Goal: Task Accomplishment & Management: Complete application form

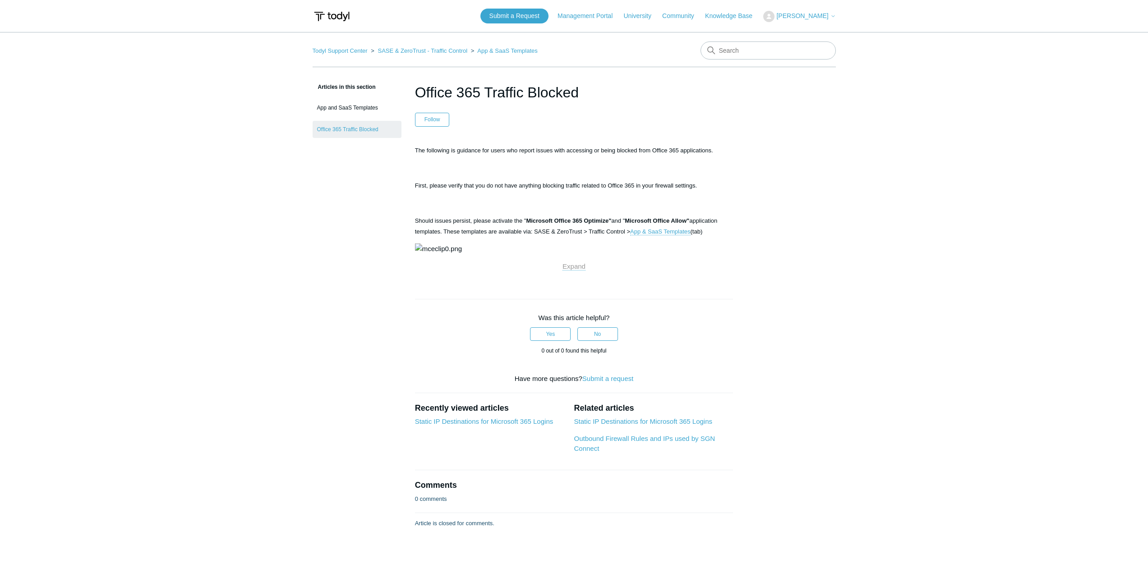
click at [488, 222] on span "Should issues persist, please activate the " Microsoft Office 365 Optimize" and…" at bounding box center [566, 226] width 303 height 18
click at [511, 184] on span "lease verify that you do not have anything blocking traffic related to Office 3…" at bounding box center [565, 185] width 264 height 7
click at [524, 183] on span "lease verify that you do not have anything blocking traffic related to Office 3…" at bounding box center [565, 185] width 264 height 7
drag, startPoint x: 530, startPoint y: 220, endPoint x: 576, endPoint y: 218, distance: 45.6
click at [576, 218] on strong "Microsoft Office 365 Optimize"" at bounding box center [568, 220] width 85 height 7
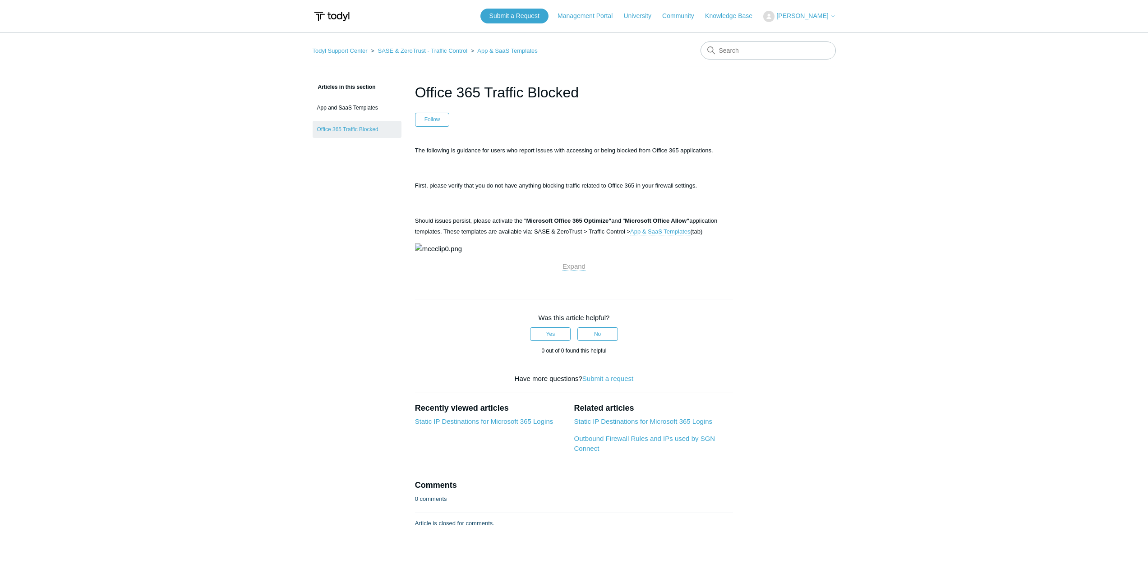
click at [601, 217] on strong "Microsoft Office 365 Optimize"" at bounding box center [568, 220] width 85 height 7
click at [542, 231] on span "Should issues persist, please activate the " Microsoft Office 365 Optimize" and…" at bounding box center [566, 226] width 303 height 18
click at [471, 224] on p "Should issues persist, please activate the " Microsoft Office 365 Optimize" and…" at bounding box center [574, 226] width 318 height 22
click at [526, 231] on span "Should issues persist, please activate the " Microsoft Office 365 Optimize" and…" at bounding box center [566, 226] width 303 height 18
drag, startPoint x: 697, startPoint y: 218, endPoint x: 516, endPoint y: 221, distance: 180.4
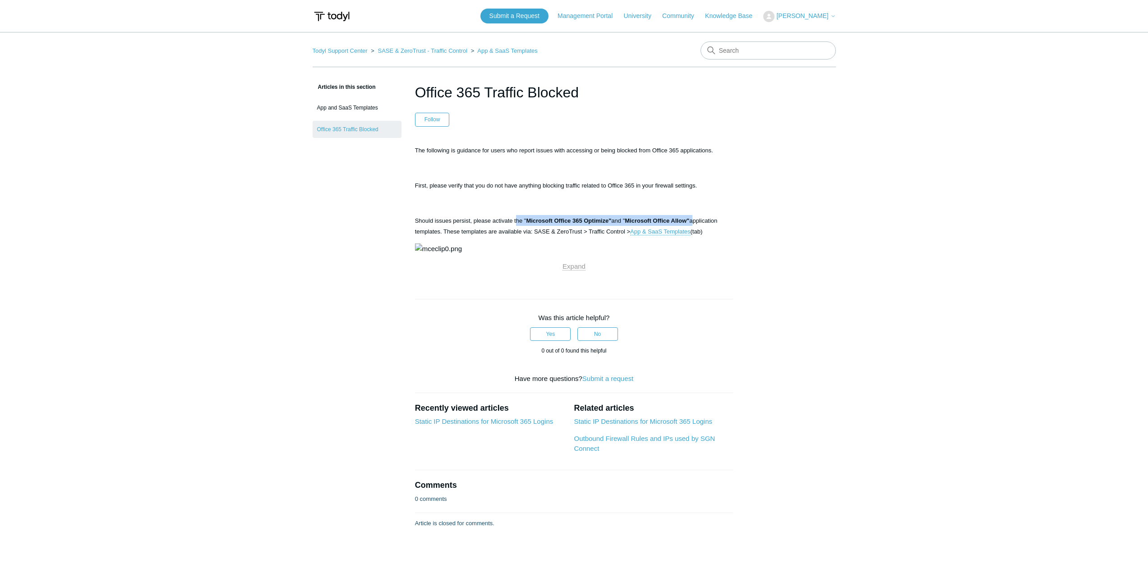
click at [516, 221] on span "Should issues persist, please activate the " Microsoft Office 365 Optimize" and…" at bounding box center [566, 226] width 303 height 18
click at [470, 224] on span "Should issues persist, please activate the " Microsoft Office 365 Optimize" and…" at bounding box center [566, 226] width 303 height 18
drag, startPoint x: 525, startPoint y: 222, endPoint x: 686, endPoint y: 217, distance: 161.5
click at [686, 217] on span "Should issues persist, please activate the " Microsoft Office 365 Optimize" and…" at bounding box center [566, 226] width 303 height 18
click at [532, 176] on div "The following is guidance for users who report issues with accessing or being b…" at bounding box center [574, 208] width 318 height 127
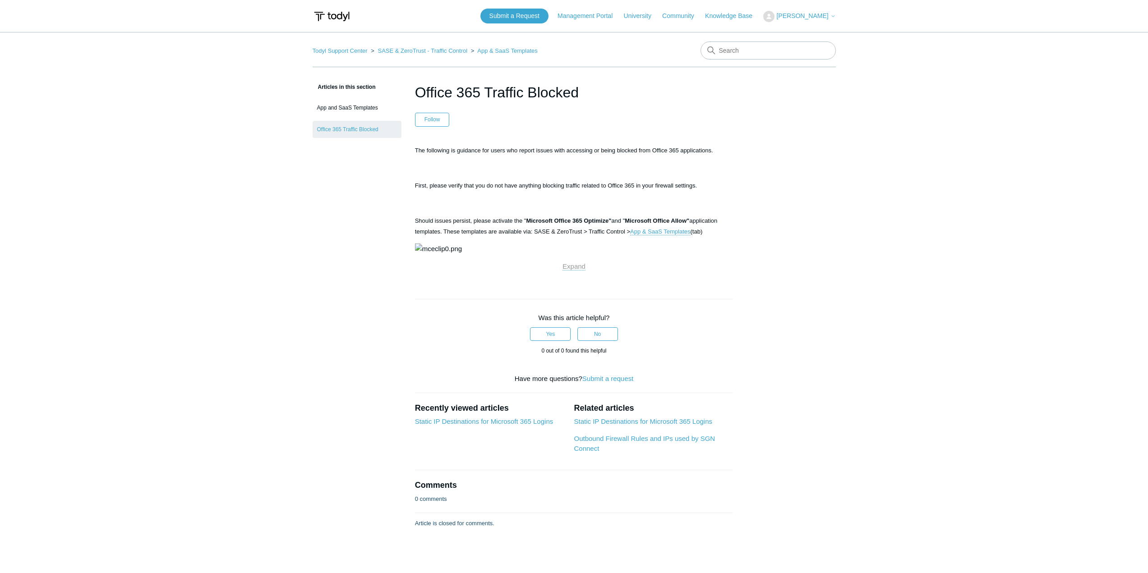
click at [519, 138] on article "Office 365 Traffic Blocked Follow Not yet followed by anyone The following is g…" at bounding box center [573, 305] width 345 height 447
drag, startPoint x: 255, startPoint y: 193, endPoint x: 530, endPoint y: 192, distance: 274.7
click at [265, 193] on main "Todyl Support Center SASE & ZeroTrust - Traffic Control App & SaaS Templates Ar…" at bounding box center [574, 290] width 1148 height 516
click at [545, 190] on p "First, p lease verify that you do not have anything blocking traffic related to…" at bounding box center [574, 185] width 318 height 11
click at [809, 126] on div "Articles in this section App and SaaS Templates Office 365 Traffic Blocked Offi…" at bounding box center [574, 305] width 523 height 447
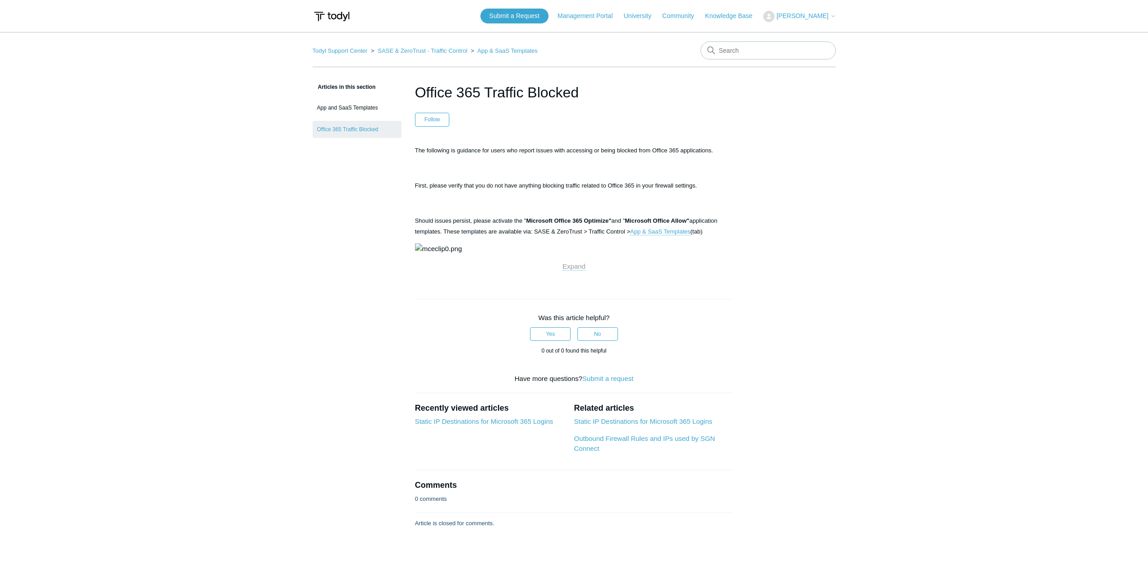
click at [411, 150] on article "Office 365 Traffic Blocked Follow Not yet followed by anyone The following is g…" at bounding box center [573, 305] width 345 height 447
click at [900, 178] on main "Todyl Support Center SASE & ZeroTrust - Traffic Control App & SaaS Templates Ar…" at bounding box center [574, 290] width 1148 height 516
click at [490, 137] on article "Office 365 Traffic Blocked Follow Not yet followed by anyone The following is g…" at bounding box center [573, 305] width 345 height 447
click at [162, 141] on main "Todyl Support Center SASE & ZeroTrust - Traffic Control App & SaaS Templates Ar…" at bounding box center [574, 290] width 1148 height 516
click at [157, 142] on main "Todyl Support Center SASE & ZeroTrust - Traffic Control App & SaaS Templates Ar…" at bounding box center [574, 290] width 1148 height 516
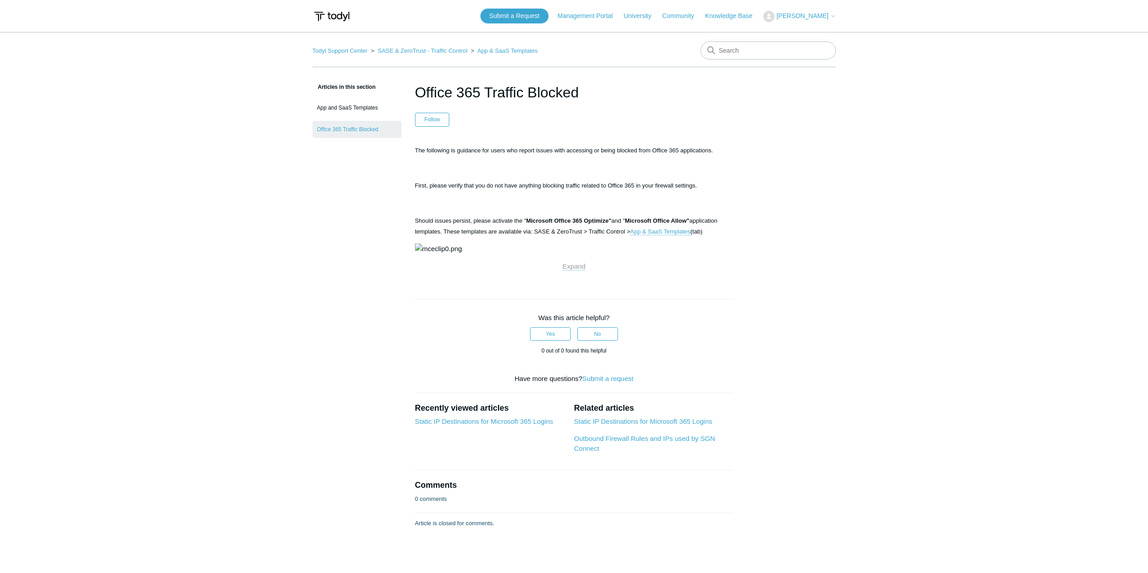
click at [136, 201] on main "Todyl Support Center SASE & ZeroTrust - Traffic Control App & SaaS Templates Ar…" at bounding box center [574, 290] width 1148 height 516
click at [198, 118] on main "Todyl Support Center SASE & ZeroTrust - Traffic Control App & SaaS Templates Ar…" at bounding box center [574, 290] width 1148 height 516
click at [490, 108] on header "Office 365 Traffic Blocked Follow Not yet followed by anyone" at bounding box center [574, 104] width 318 height 45
click at [476, 88] on h1 "Office 365 Traffic Blocked" at bounding box center [574, 93] width 318 height 22
click at [499, 123] on header "Office 365 Traffic Blocked Follow Not yet followed by anyone" at bounding box center [574, 104] width 318 height 45
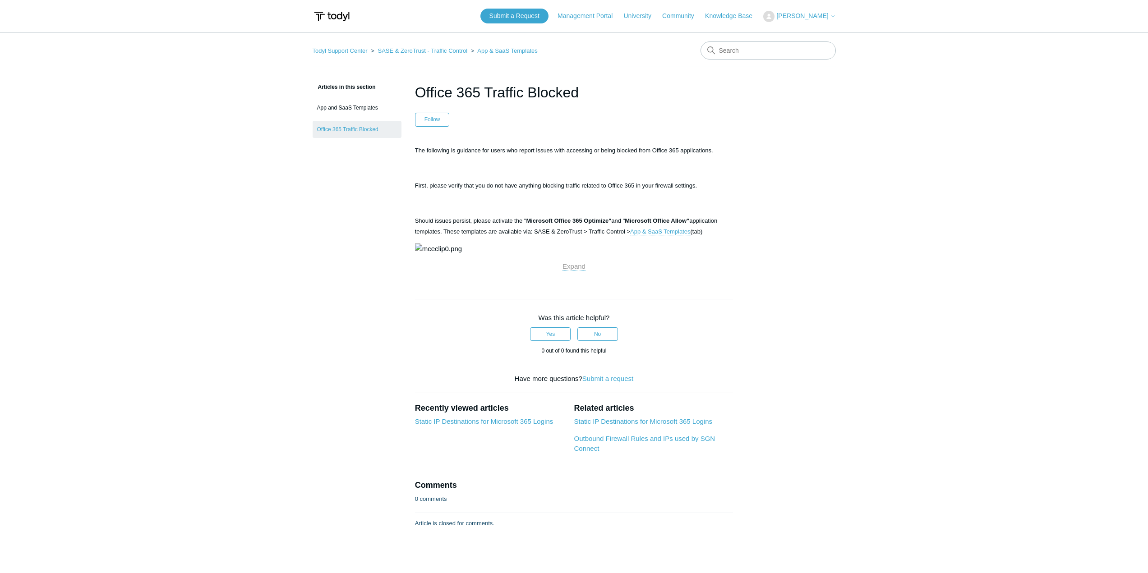
click at [605, 102] on h1 "Office 365 Traffic Blocked" at bounding box center [574, 93] width 318 height 22
click at [506, 109] on header "Office 365 Traffic Blocked Follow Not yet followed by anyone" at bounding box center [574, 104] width 318 height 45
click at [140, 132] on main "Todyl Support Center SASE & ZeroTrust - Traffic Control App & SaaS Templates Ar…" at bounding box center [574, 290] width 1148 height 516
click at [250, 421] on main "Todyl Support Center SASE & ZeroTrust - Traffic Control App & SaaS Templates Ar…" at bounding box center [574, 290] width 1148 height 516
click at [514, 148] on span "The following is guidance for users who report issues with accessing or being b…" at bounding box center [564, 150] width 298 height 7
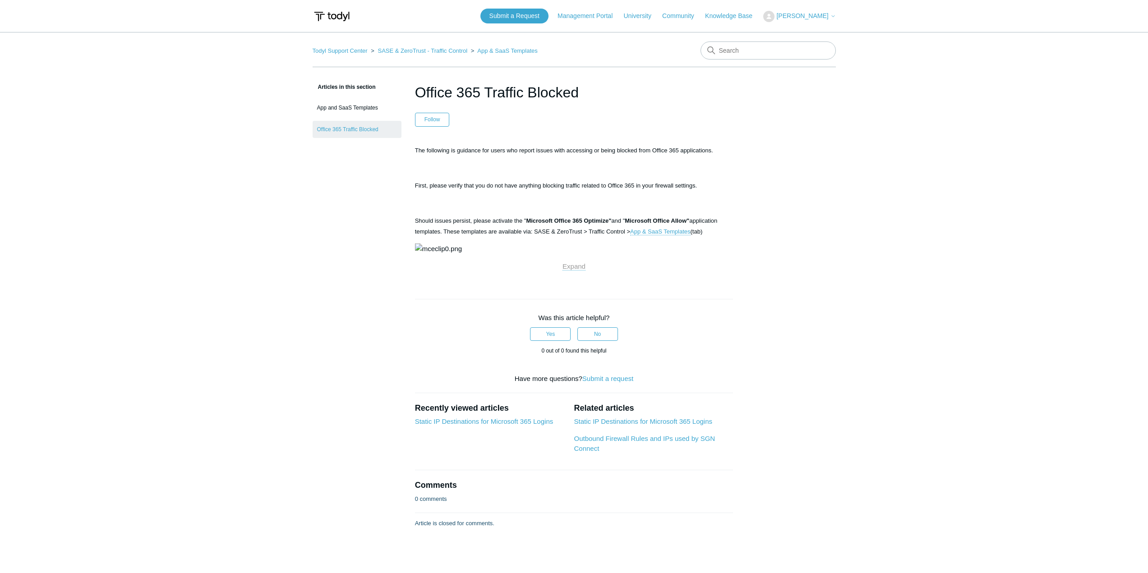
click at [517, 149] on span "The following is guidance for users who report issues with accessing or being b…" at bounding box center [564, 150] width 298 height 7
drag, startPoint x: 802, startPoint y: 168, endPoint x: 253, endPoint y: 244, distance: 553.7
click at [801, 168] on div "Articles in this section App and SaaS Templates Office 365 Traffic Blocked Offi…" at bounding box center [574, 305] width 523 height 447
click at [113, 254] on main "Todyl Support Center SASE & ZeroTrust - Traffic Control App & SaaS Templates Ar…" at bounding box center [574, 290] width 1148 height 516
drag, startPoint x: 412, startPoint y: 146, endPoint x: 796, endPoint y: 169, distance: 384.5
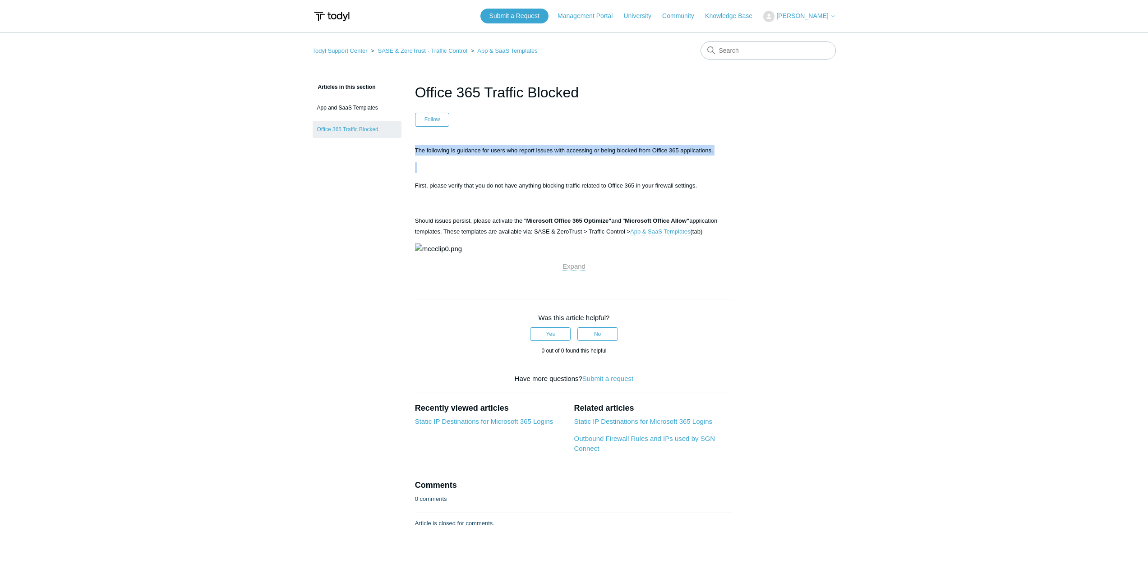
click at [796, 169] on div "Articles in this section App and SaaS Templates Office 365 Traffic Blocked Offi…" at bounding box center [574, 305] width 523 height 447
click at [771, 195] on div "Articles in this section App and SaaS Templates Office 365 Traffic Blocked Offi…" at bounding box center [574, 305] width 523 height 447
click at [577, 172] on p at bounding box center [574, 167] width 318 height 11
click at [543, 142] on article "Office 365 Traffic Blocked Follow Not yet followed by anyone The following is g…" at bounding box center [573, 305] width 345 height 447
click at [552, 146] on p "The following is guidance for users who report issues with accessing or being b…" at bounding box center [574, 150] width 318 height 11
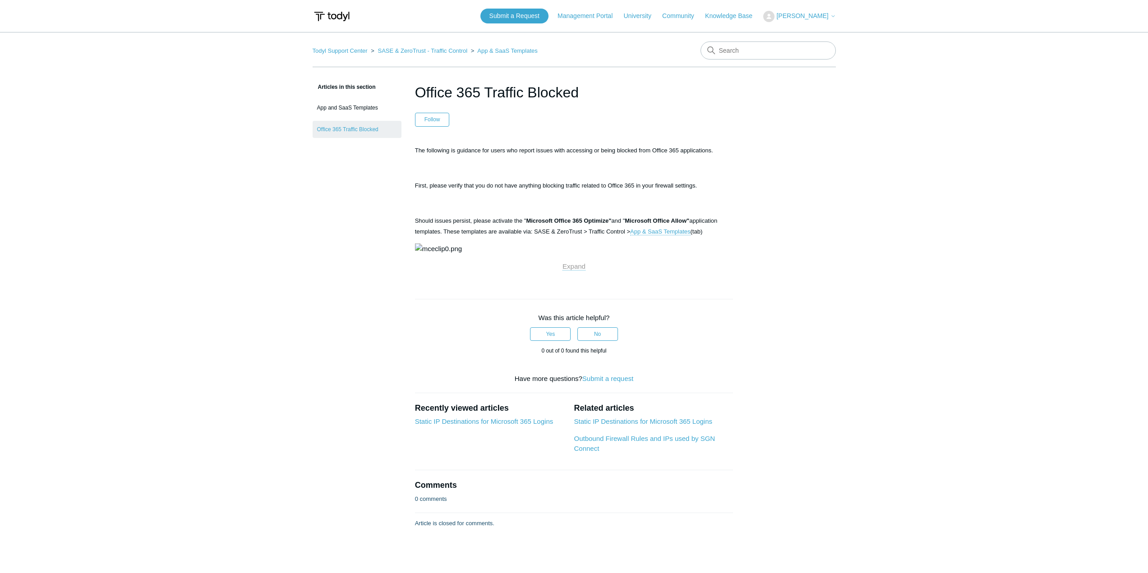
click at [503, 152] on span "The following is guidance for users who report issues with accessing or being b…" at bounding box center [564, 150] width 298 height 7
drag, startPoint x: 416, startPoint y: 150, endPoint x: 745, endPoint y: 154, distance: 328.8
click at [711, 154] on p "The following is guidance for users who report issues with accessing or being b…" at bounding box center [574, 150] width 318 height 11
click at [745, 154] on article "Office 365 Traffic Blocked Follow Not yet followed by anyone The following is g…" at bounding box center [573, 305] width 345 height 447
click at [531, 186] on span "lease verify that you do not have anything blocking traffic related to Office 3…" at bounding box center [565, 185] width 264 height 7
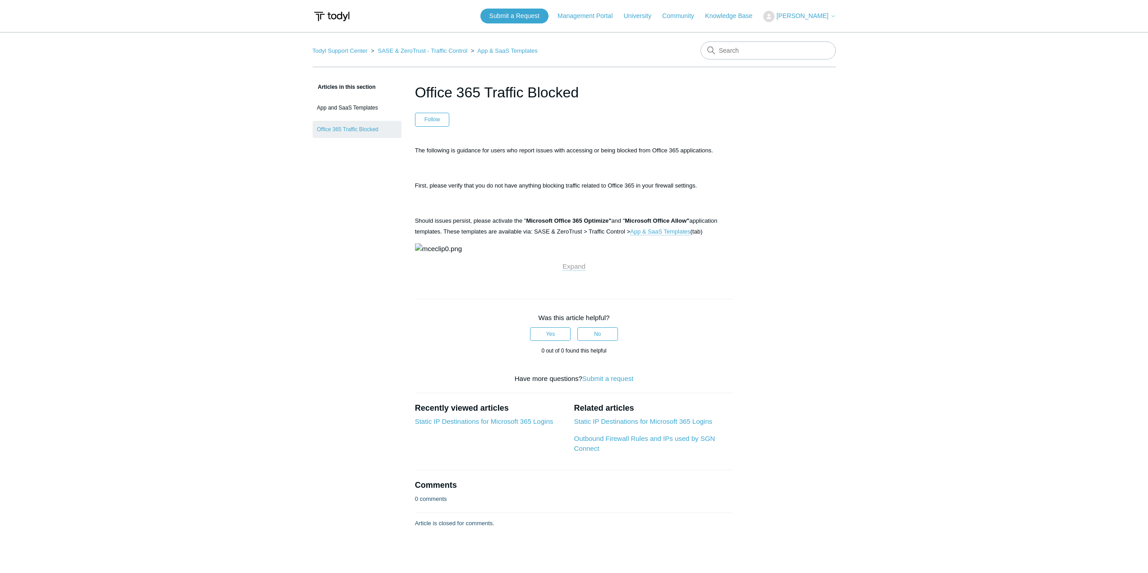
click at [567, 183] on span "lease verify that you do not have anything blocking traffic related to Office 3…" at bounding box center [565, 185] width 264 height 7
click at [632, 185] on span "lease verify that you do not have anything blocking traffic related to Office 3…" at bounding box center [565, 185] width 264 height 7
click at [754, 182] on div "Articles in this section App and SaaS Templates Office 365 Traffic Blocked Offi…" at bounding box center [574, 305] width 523 height 447
click at [522, 154] on p "The following is guidance for users who report issues with accessing or being b…" at bounding box center [574, 150] width 318 height 11
click at [525, 151] on span "The following is guidance for users who report issues with accessing or being b…" at bounding box center [564, 150] width 298 height 7
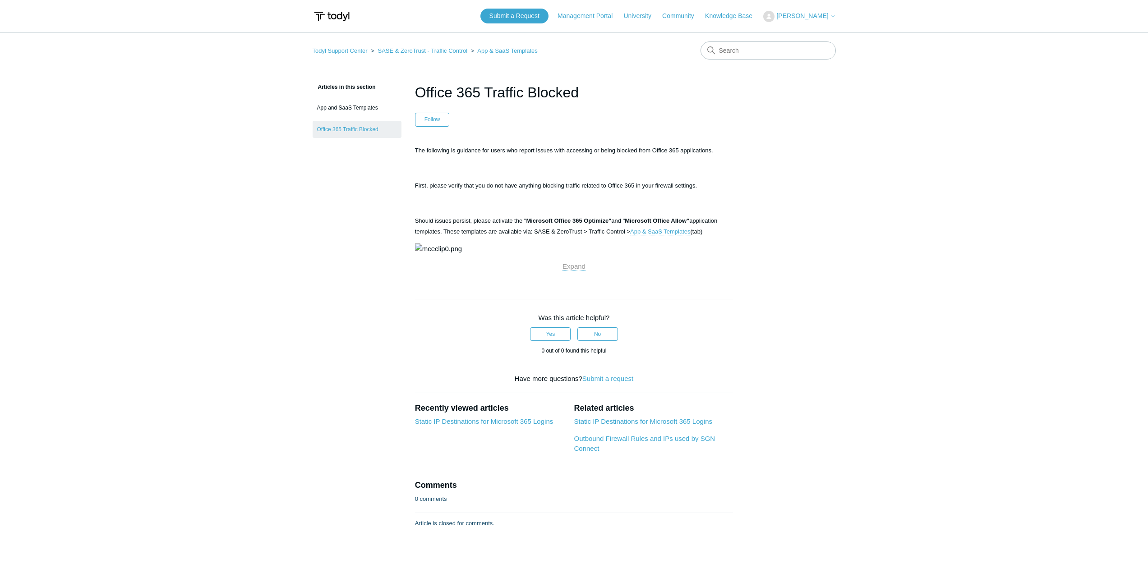
click at [440, 151] on span "The following is guidance for users who report issues with accessing or being b…" at bounding box center [564, 150] width 298 height 7
click at [416, 148] on span "The following is guidance for users who report issues with accessing or being b…" at bounding box center [564, 150] width 298 height 7
click at [553, 149] on span "The following is guidance for users who report issues with accessing or being b…" at bounding box center [564, 150] width 298 height 7
click at [729, 150] on p "The following is guidance for users who report issues with accessing or being b…" at bounding box center [574, 150] width 318 height 11
click at [701, 183] on p "First, p lease verify that you do not have anything blocking traffic related to…" at bounding box center [574, 185] width 318 height 11
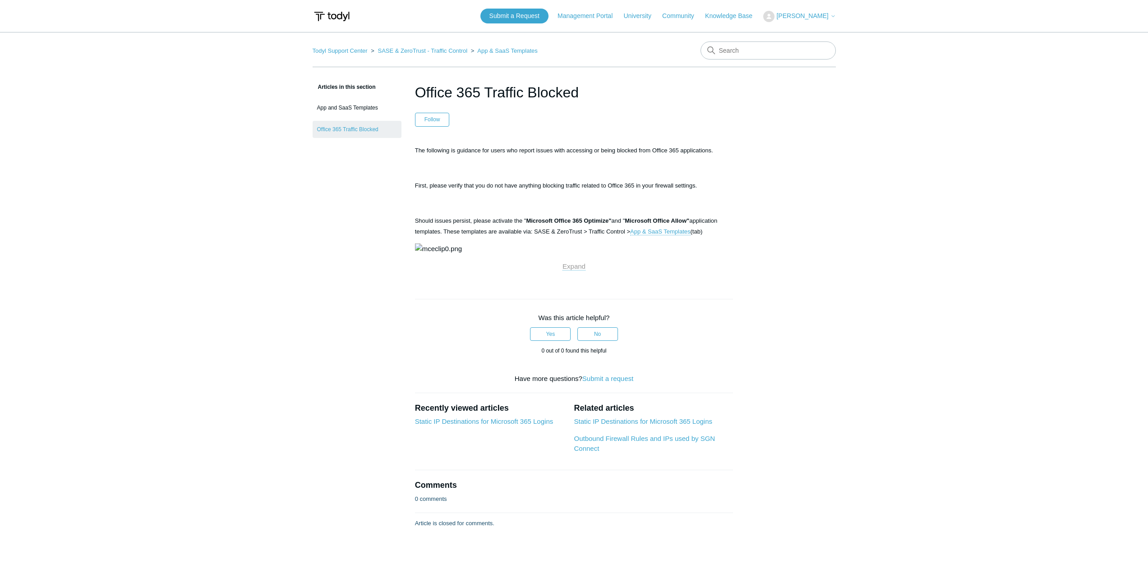
click at [555, 150] on span "The following is guidance for users who report issues with accessing or being b…" at bounding box center [564, 150] width 298 height 7
click at [542, 184] on span "lease verify that you do not have anything blocking traffic related to Office 3…" at bounding box center [565, 185] width 264 height 7
click at [699, 184] on p "First, p lease verify that you do not have anything blocking traffic related to…" at bounding box center [574, 185] width 318 height 11
click at [728, 151] on p "The following is guidance for users who report issues with accessing or being b…" at bounding box center [574, 150] width 318 height 11
click at [416, 149] on span "The following is guidance for users who report issues with accessing or being b…" at bounding box center [564, 150] width 298 height 7
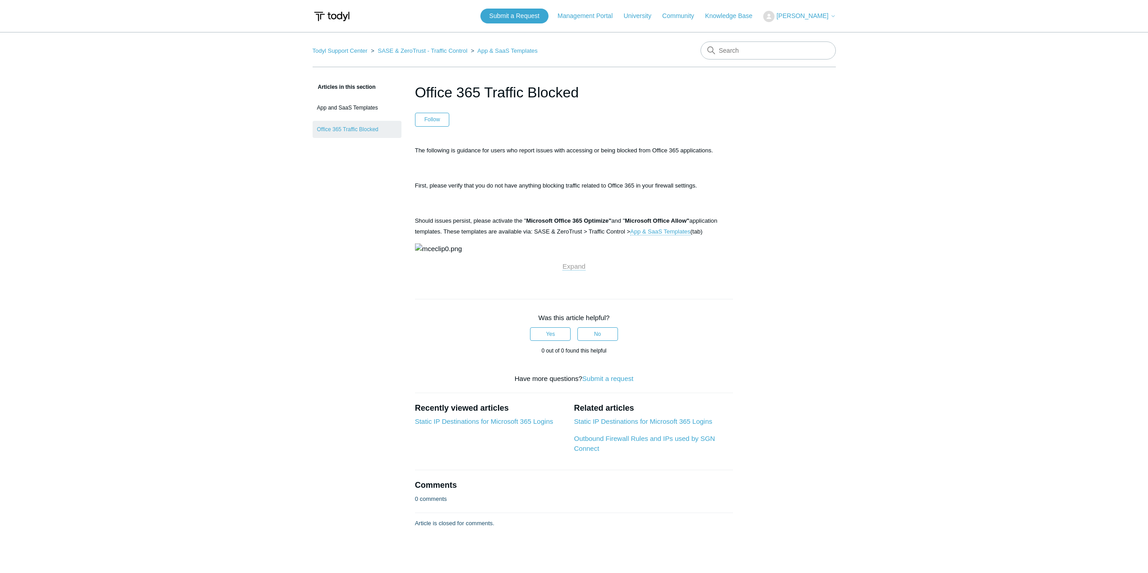
click at [415, 184] on span "First, p" at bounding box center [424, 185] width 18 height 7
click at [771, 184] on div "Articles in this section App and SaaS Templates Office 365 Traffic Blocked Offi…" at bounding box center [574, 305] width 523 height 447
click at [738, 144] on article "Office 365 Traffic Blocked Follow Not yet followed by anyone The following is g…" at bounding box center [573, 305] width 345 height 447
click at [559, 144] on article "Office 365 Traffic Blocked Follow Not yet followed by anyone The following is g…" at bounding box center [573, 305] width 345 height 447
click at [530, 139] on article "Office 365 Traffic Blocked Follow Not yet followed by anyone The following is g…" at bounding box center [573, 305] width 345 height 447
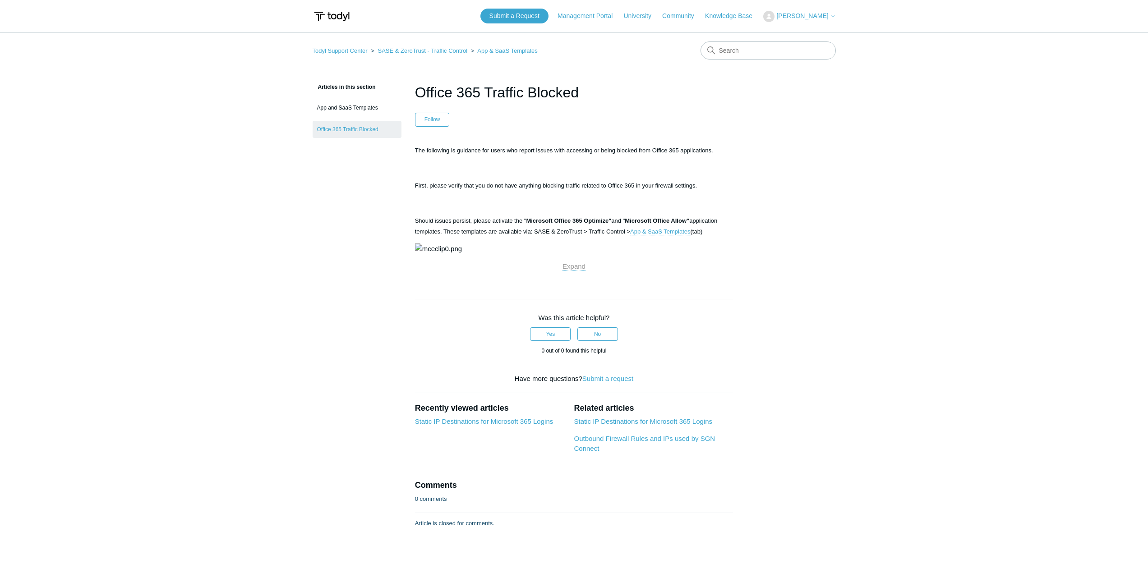
click at [296, 171] on main "Todyl Support Center SASE & ZeroTrust - Traffic Control App & SaaS Templates Ar…" at bounding box center [574, 290] width 1148 height 516
click at [92, 104] on main "Todyl Support Center SASE & ZeroTrust - Traffic Control App & SaaS Templates Ar…" at bounding box center [574, 290] width 1148 height 516
click at [123, 105] on main "Todyl Support Center SASE & ZeroTrust - Traffic Control App & SaaS Templates Ar…" at bounding box center [574, 290] width 1148 height 516
click at [195, 75] on main "Todyl Support Center SASE & ZeroTrust - Traffic Control App & SaaS Templates Ar…" at bounding box center [574, 290] width 1148 height 516
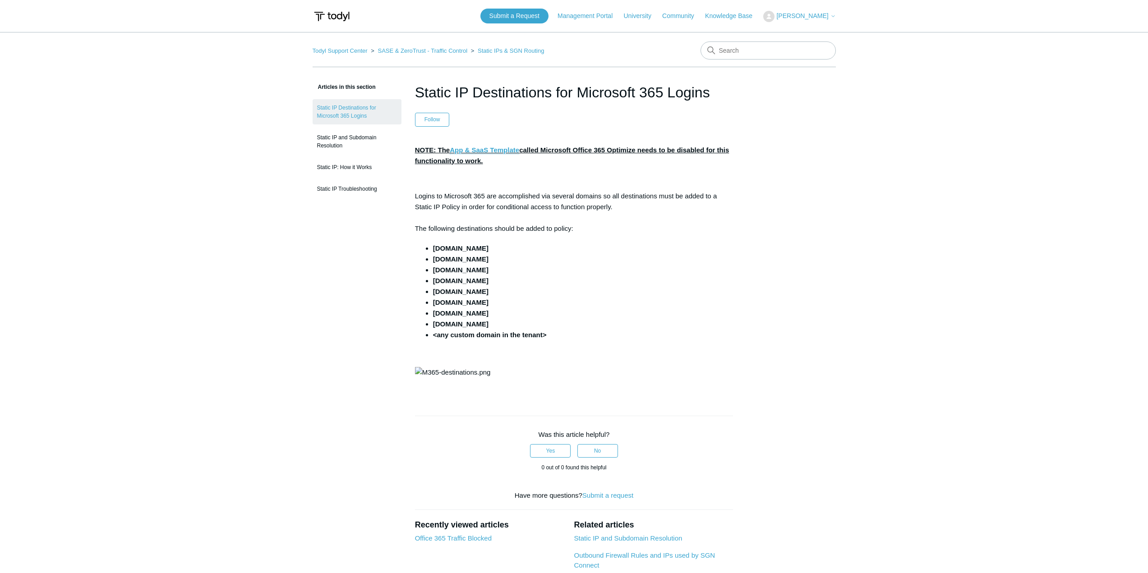
click at [498, 200] on p "Logins to Microsoft 365 are accomplished via several domains so all destination…" at bounding box center [574, 212] width 318 height 43
click at [518, 208] on p "Logins to Microsoft 365 are accomplished via several domains so all destination…" at bounding box center [574, 212] width 318 height 43
click at [682, 214] on p "Logins to Microsoft 365 are accomplished via several domains so all destination…" at bounding box center [574, 212] width 318 height 43
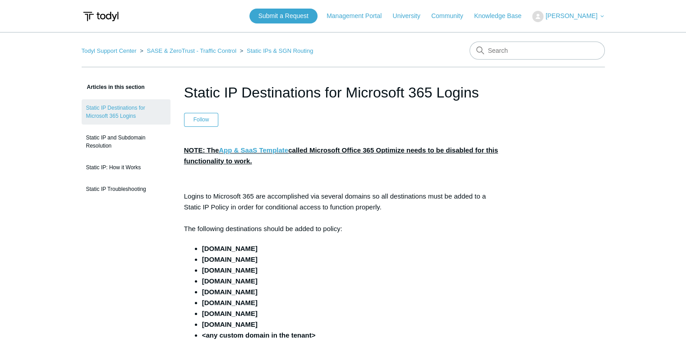
click at [265, 153] on link "App & SaaS Template" at bounding box center [253, 150] width 69 height 8
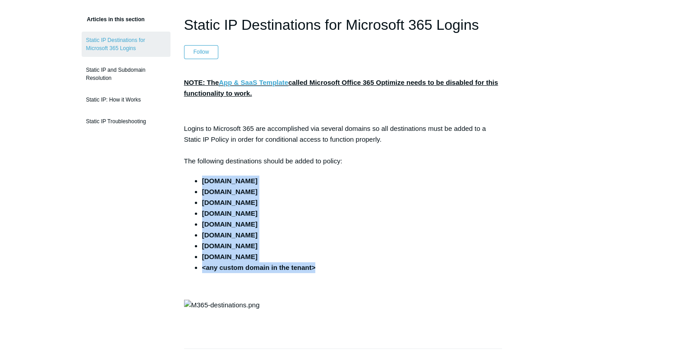
drag, startPoint x: 194, startPoint y: 170, endPoint x: 331, endPoint y: 267, distance: 168.5
click at [331, 267] on div "NOTE: The App & SaaS Template called Microsoft Office 365 Optimize needs to be …" at bounding box center [343, 199] width 318 height 244
click at [331, 267] on li "<any custom domain in the tenant>" at bounding box center [352, 267] width 300 height 11
drag, startPoint x: 296, startPoint y: 261, endPoint x: 205, endPoint y: 176, distance: 124.5
click at [205, 176] on ul "microsoft.com microsoftonline.com microsoftonline-p.com live.com msauth.net msa…" at bounding box center [347, 223] width 309 height 97
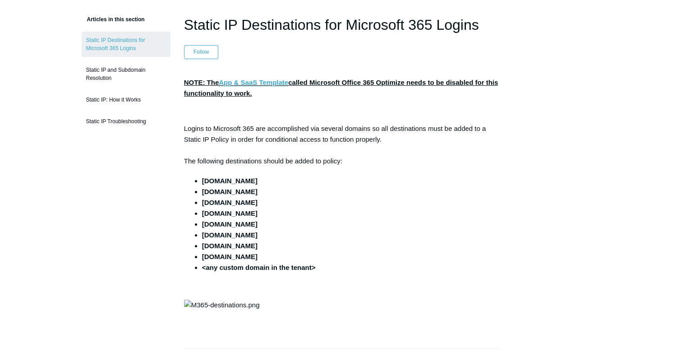
click at [244, 150] on p "Logins to Microsoft 365 are accomplished via several domains so all destination…" at bounding box center [343, 144] width 318 height 43
click at [268, 83] on link "App & SaaS Template" at bounding box center [253, 82] width 69 height 8
click at [298, 123] on p "Logins to Microsoft 365 are accomplished via several domains so all destination…" at bounding box center [343, 144] width 318 height 43
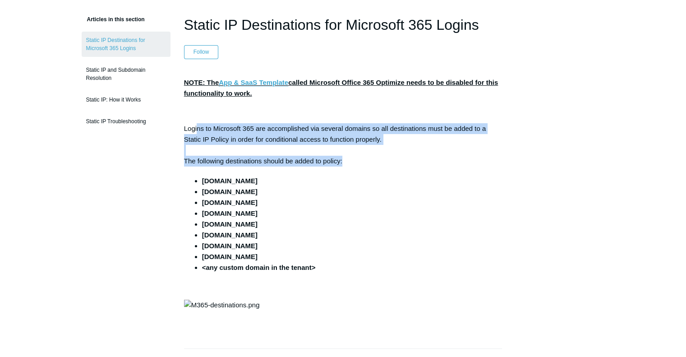
drag, startPoint x: 197, startPoint y: 128, endPoint x: 401, endPoint y: 156, distance: 205.3
click at [400, 156] on p "Logins to Microsoft 365 are accomplished via several domains so all destination…" at bounding box center [343, 144] width 318 height 43
click at [401, 156] on p "Logins to Microsoft 365 are accomplished via several domains so all destination…" at bounding box center [343, 144] width 318 height 43
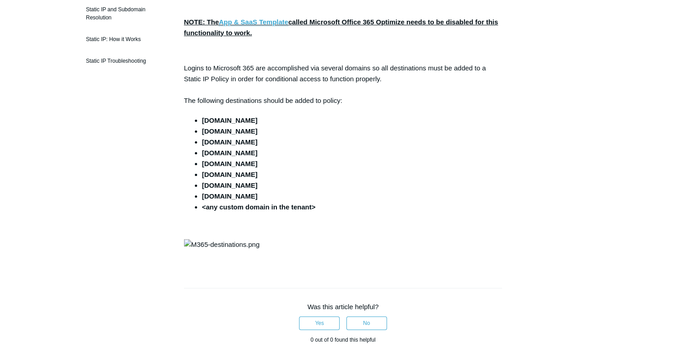
scroll to position [129, 0]
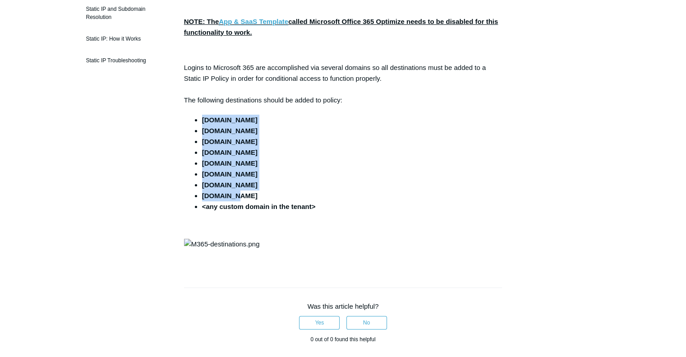
drag, startPoint x: 254, startPoint y: 196, endPoint x: 197, endPoint y: 118, distance: 97.1
click at [197, 118] on ul "microsoft.com microsoftonline.com microsoftonline-p.com live.com msauth.net msa…" at bounding box center [347, 163] width 309 height 97
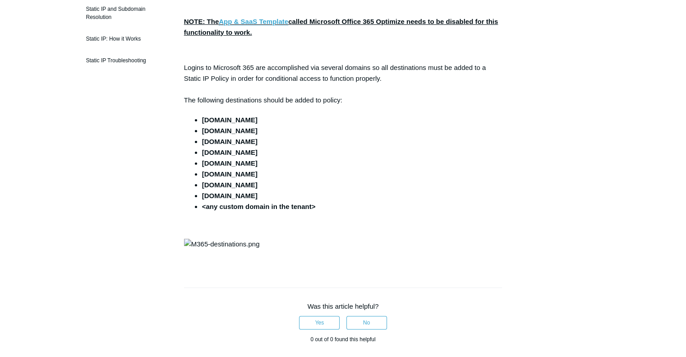
click at [290, 83] on p "Logins to Microsoft 365 are accomplished via several domains so all destination…" at bounding box center [343, 83] width 318 height 43
click at [205, 120] on strong "microsoft.com" at bounding box center [229, 120] width 55 height 8
click at [292, 84] on p "Logins to Microsoft 365 are accomplished via several domains so all destination…" at bounding box center [343, 83] width 318 height 43
drag, startPoint x: 190, startPoint y: 64, endPoint x: 294, endPoint y: 72, distance: 104.0
click at [294, 72] on p "Logins to Microsoft 365 are accomplished via several domains so all destination…" at bounding box center [343, 83] width 318 height 43
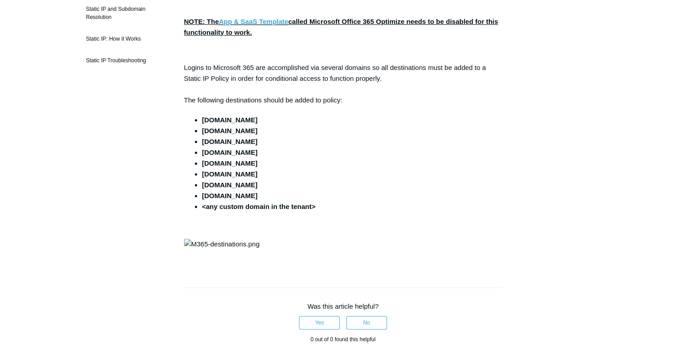
click at [203, 77] on p "Logins to Microsoft 365 are accomplished via several domains so all destination…" at bounding box center [343, 83] width 318 height 43
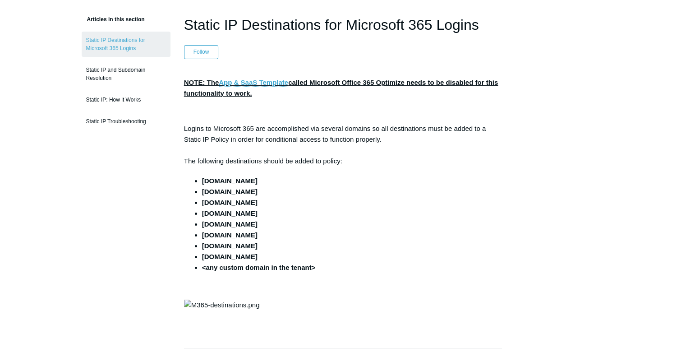
scroll to position [40, 0]
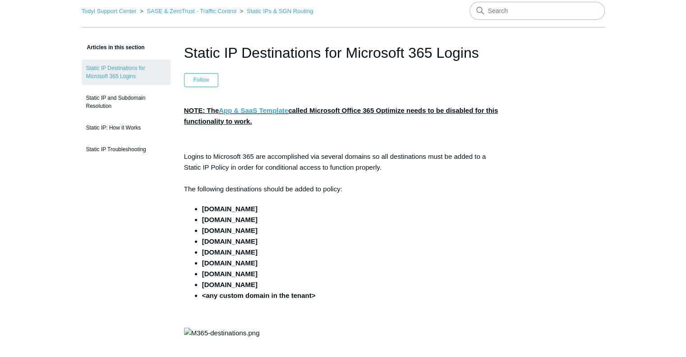
click at [258, 188] on p "Logins to Microsoft 365 are accomplished via several domains so all destination…" at bounding box center [343, 172] width 318 height 43
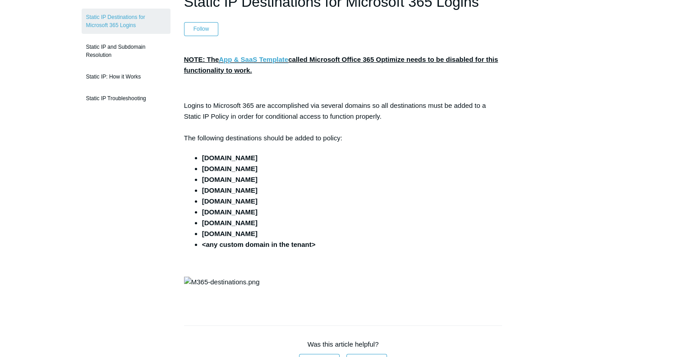
scroll to position [95, 0]
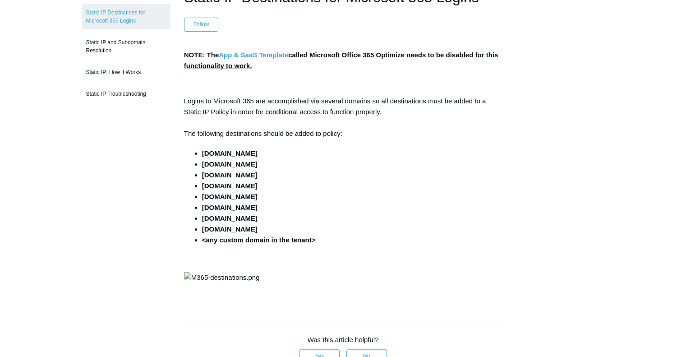
click at [283, 150] on li "microsoft.com" at bounding box center [352, 153] width 300 height 11
click at [287, 83] on p at bounding box center [343, 83] width 318 height 11
click at [291, 180] on li "live.com" at bounding box center [352, 185] width 300 height 11
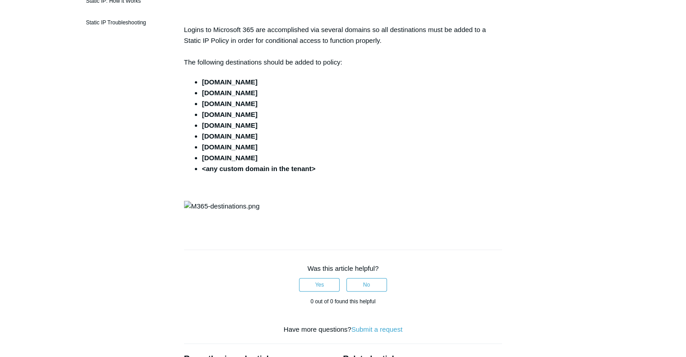
scroll to position [167, 0]
click at [324, 146] on li "office365.com" at bounding box center [352, 146] width 300 height 11
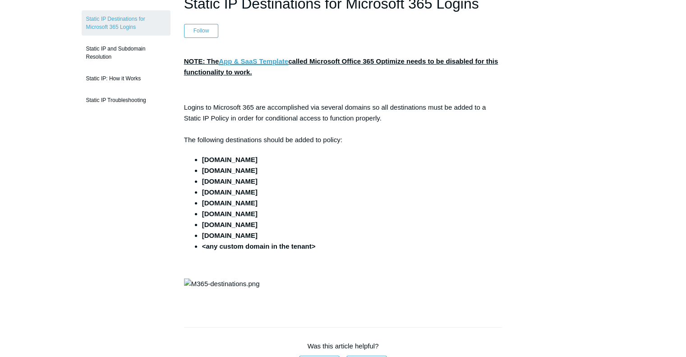
scroll to position [86, 0]
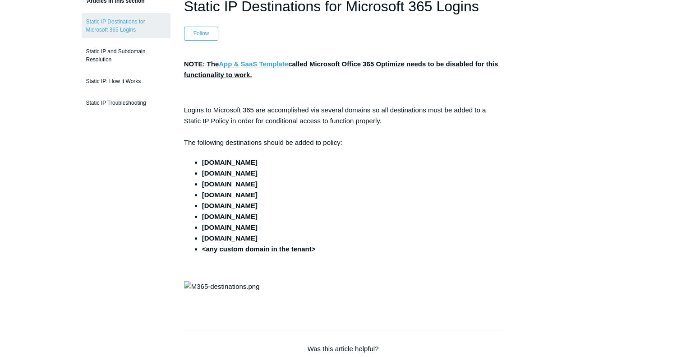
click at [280, 93] on p at bounding box center [343, 92] width 318 height 11
click at [226, 155] on div "NOTE: The App & SaaS Template called Microsoft Office 365 Optimize needs to be …" at bounding box center [343, 181] width 318 height 244
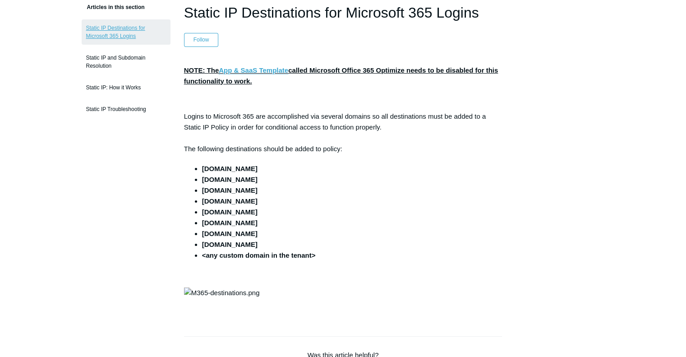
scroll to position [75, 0]
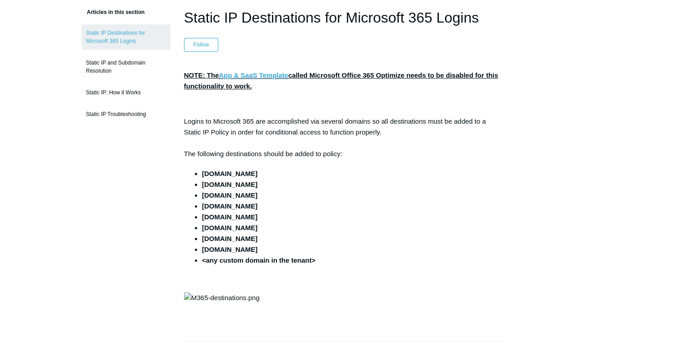
click at [297, 238] on li "office365.com" at bounding box center [352, 238] width 300 height 11
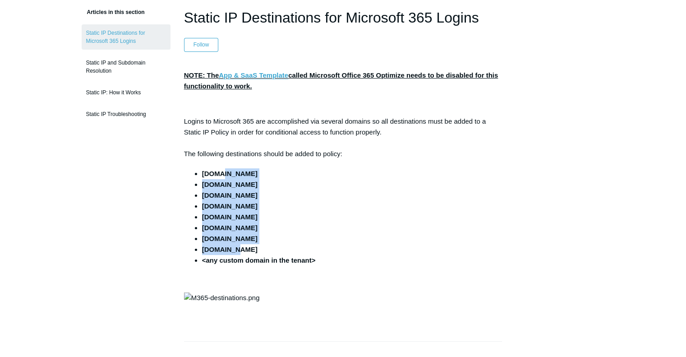
drag, startPoint x: 246, startPoint y: 249, endPoint x: 220, endPoint y: 173, distance: 80.2
click at [220, 174] on ul "microsoft.com microsoftonline.com microsoftonline-p.com live.com msauth.net msa…" at bounding box center [347, 216] width 309 height 97
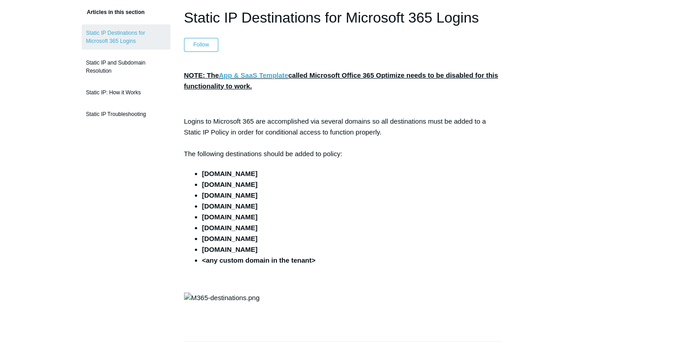
click at [211, 119] on p "Logins to Microsoft 365 are accomplished via several domains so all destination…" at bounding box center [343, 137] width 318 height 43
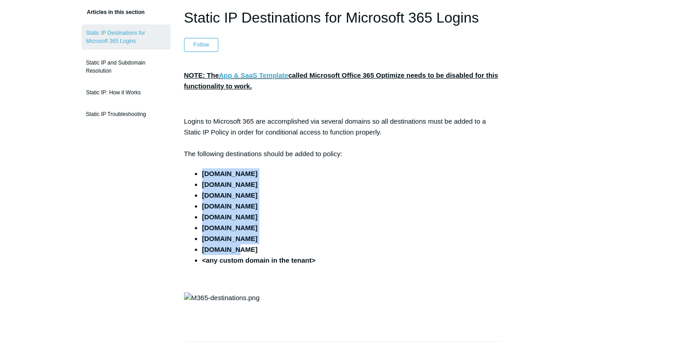
drag, startPoint x: 203, startPoint y: 173, endPoint x: 274, endPoint y: 248, distance: 104.0
click at [274, 248] on ul "microsoft.com microsoftonline.com microsoftonline-p.com live.com msauth.net msa…" at bounding box center [347, 216] width 309 height 97
copy ul "microsoft.com microsoftonline.com microsoftonline-p.com live.com msauth.net msa…"
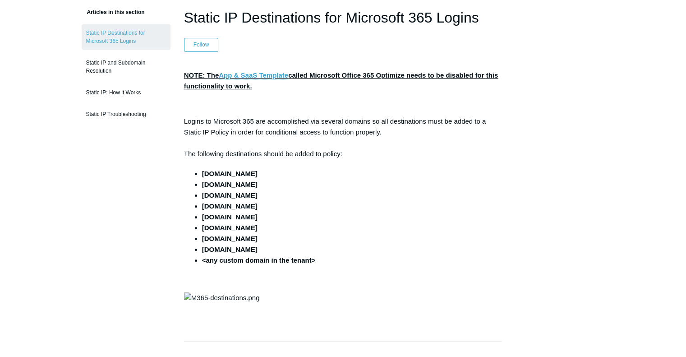
click at [233, 120] on p "Logins to Microsoft 365 are accomplished via several domains so all destination…" at bounding box center [343, 137] width 318 height 43
click at [181, 119] on article "Static IP Destinations for Microsoft 365 Logins Follow Not yet followed by anyo…" at bounding box center [342, 339] width 345 height 665
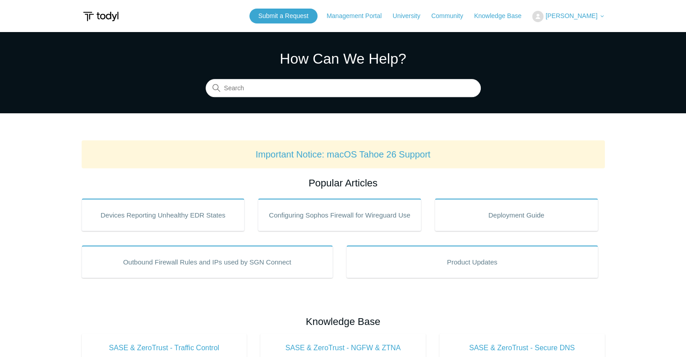
click at [583, 12] on button "[PERSON_NAME]" at bounding box center [568, 16] width 72 height 11
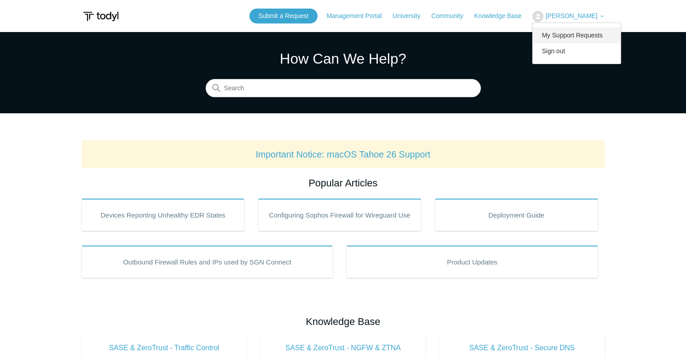
click at [577, 41] on link "My Support Requests" at bounding box center [577, 36] width 88 height 16
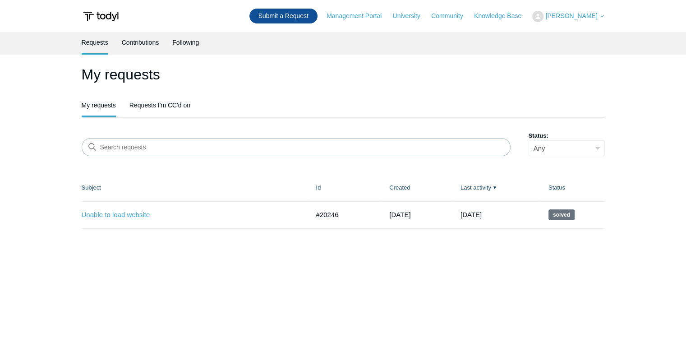
click at [299, 18] on link "Submit a Request" at bounding box center [283, 16] width 68 height 15
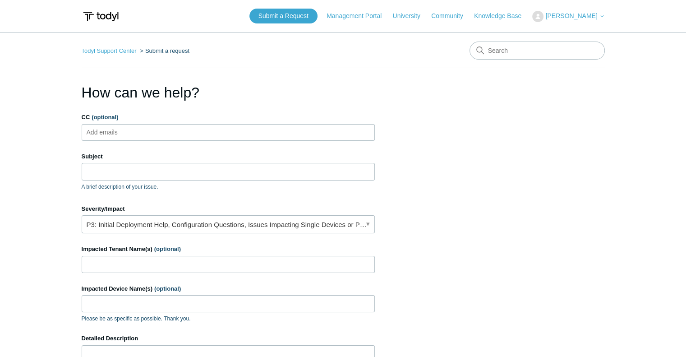
click at [163, 133] on ul "Add emails" at bounding box center [228, 132] width 293 height 17
type input "c"
type input "help@rivercity.net.au"
click at [173, 167] on input "Subject" at bounding box center [228, 171] width 293 height 17
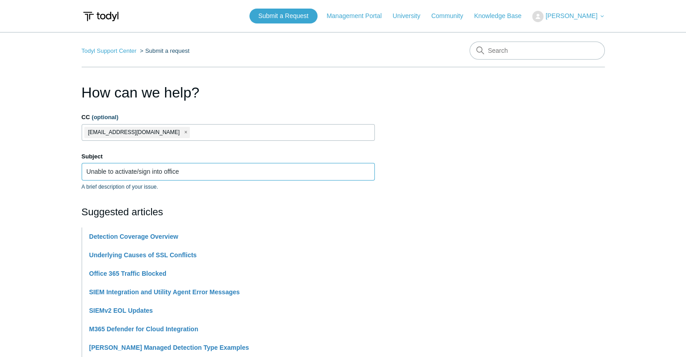
type input "Unable to activate/sign into office"
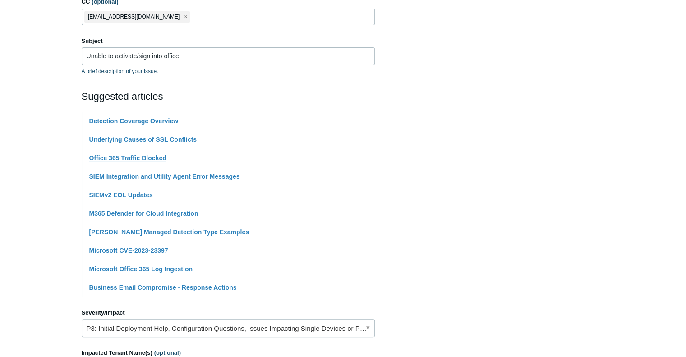
scroll to position [124, 0]
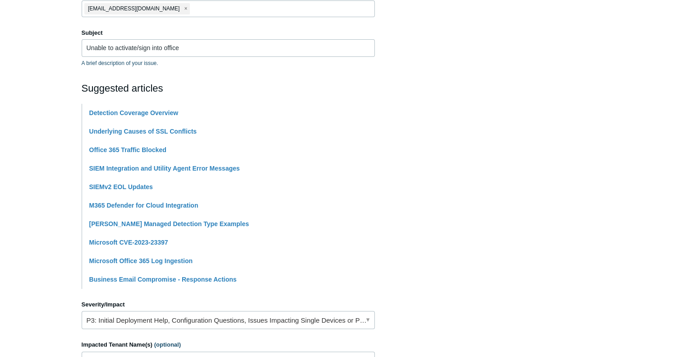
click at [66, 223] on main "Todyl Support Center Submit a request How can we help? CC (optional) help@river…" at bounding box center [343, 250] width 686 height 684
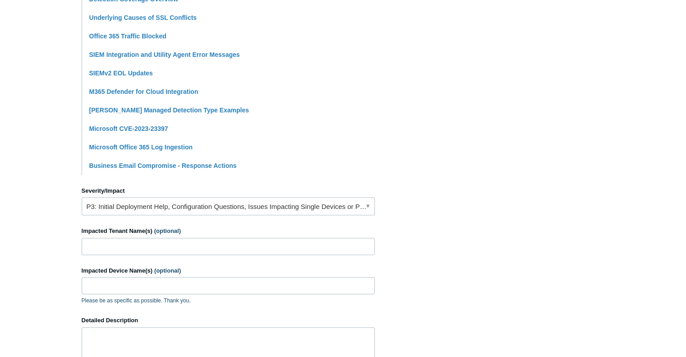
scroll to position [238, 0]
click at [132, 247] on input "Impacted Tenant Name(s) (optional)" at bounding box center [228, 245] width 293 height 17
type input "Modoras"
type input "MOD-DCR-RD-008"
click at [49, 279] on main "Todyl Support Center Submit a request How can we help? CC (optional) help@river…" at bounding box center [343, 136] width 686 height 684
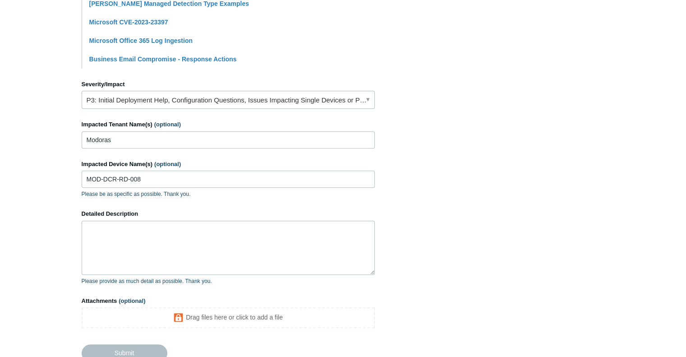
scroll to position [363, 0]
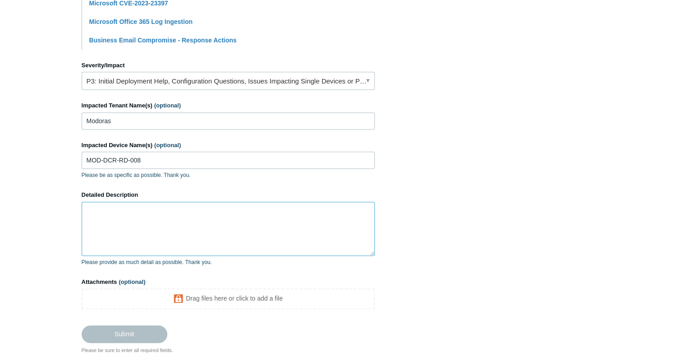
click at [157, 239] on textarea "Detailed Description" at bounding box center [228, 229] width 293 height 54
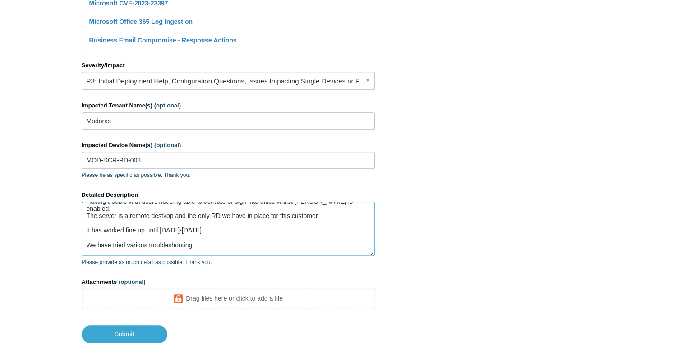
scroll to position [16, 0]
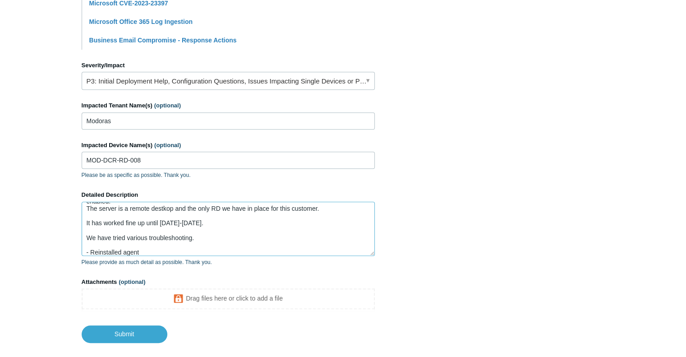
click at [186, 249] on textarea "Having trouble with users not eing able to activate or sign into office whilst …" at bounding box center [228, 229] width 293 height 54
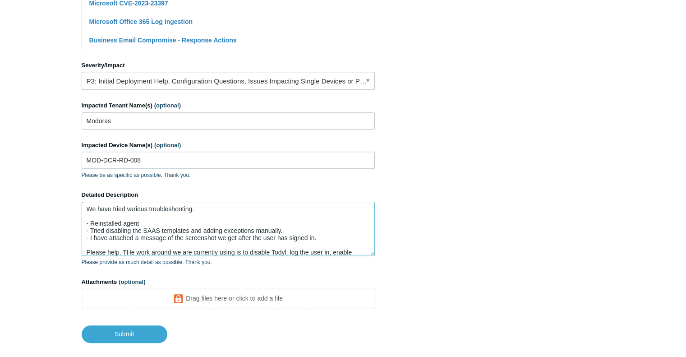
scroll to position [52, 0]
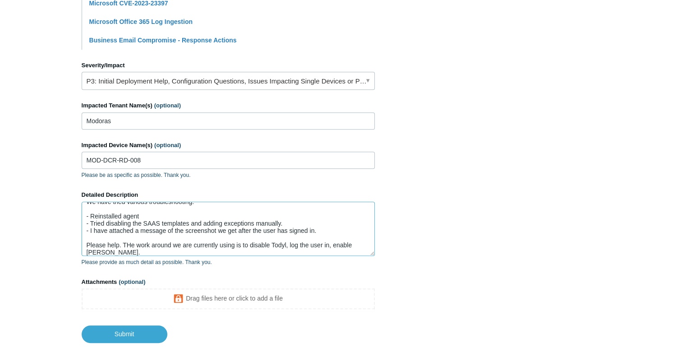
click at [321, 236] on textarea "Having trouble with users not eing able to activate or sign into office whilst …" at bounding box center [228, 229] width 293 height 54
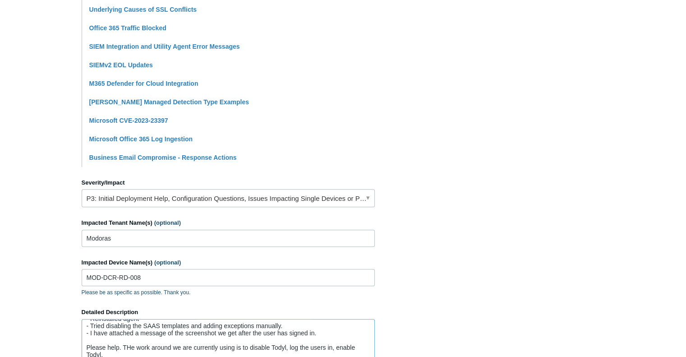
scroll to position [279, 0]
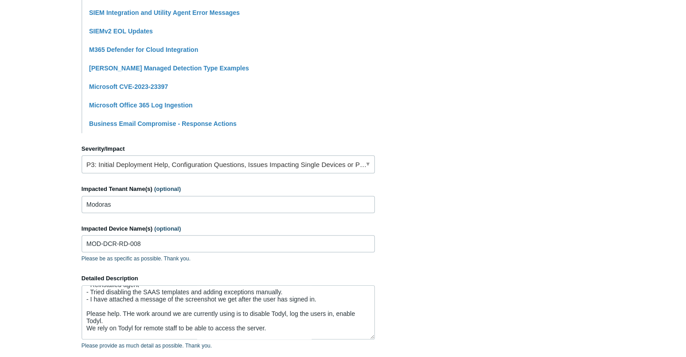
click at [61, 173] on main "Todyl Support Center Submit a request How can we help? CC (optional) help@river…" at bounding box center [343, 97] width 686 height 689
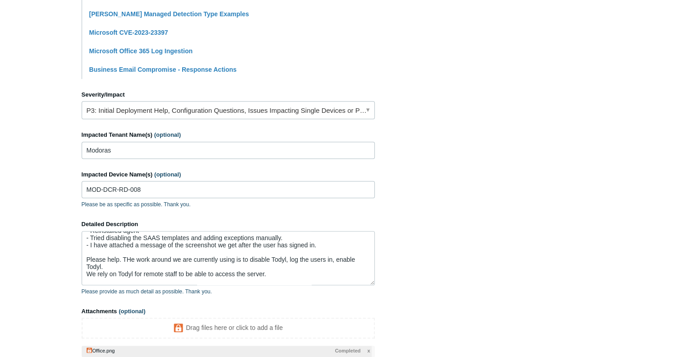
scroll to position [426, 0]
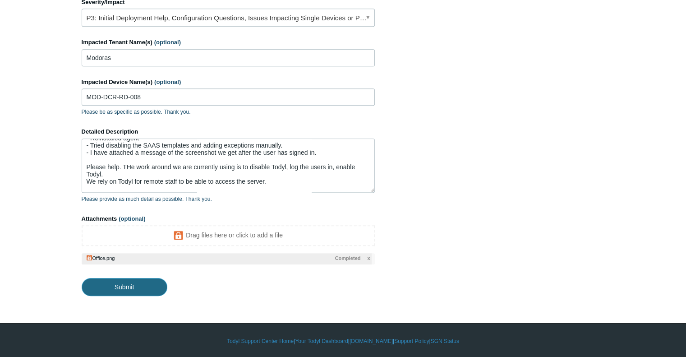
click at [124, 288] on input "Submit" at bounding box center [125, 287] width 86 height 18
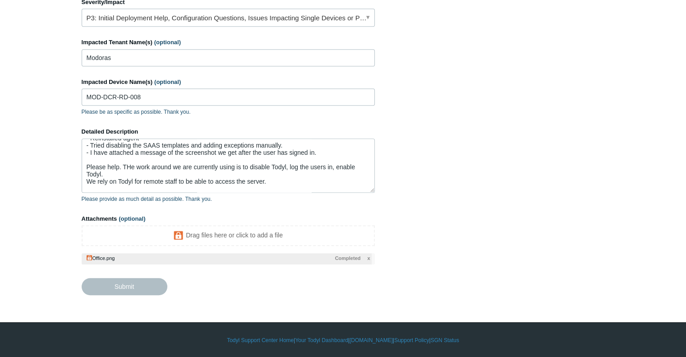
type textarea "Having trouble with users not eing able to activate or sign into office whilst …"
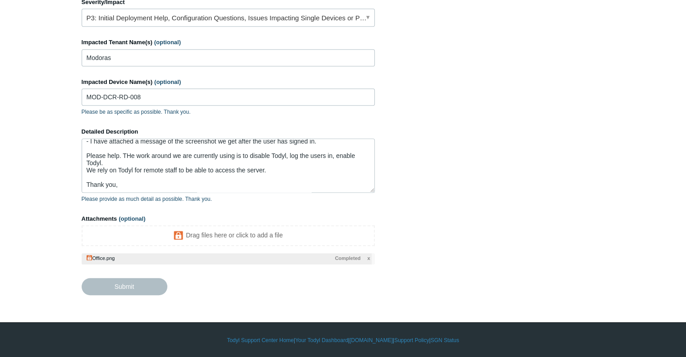
scroll to position [85, 0]
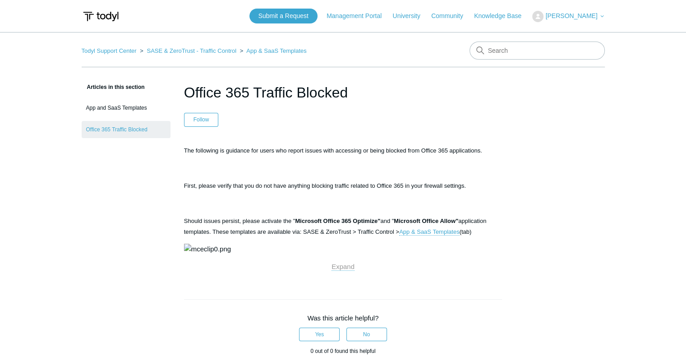
click at [282, 220] on span "Should issues persist, please activate the " Microsoft Office 365 Optimize" and…" at bounding box center [335, 226] width 303 height 18
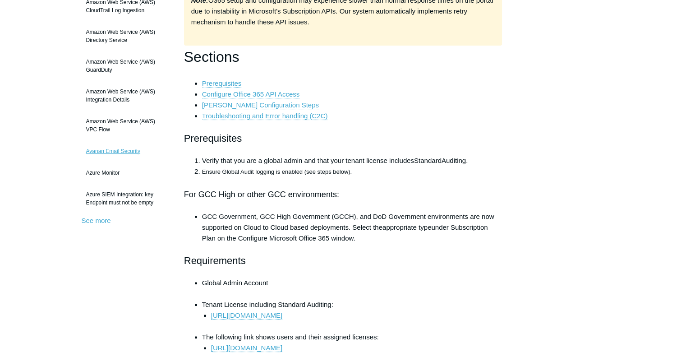
scroll to position [155, 0]
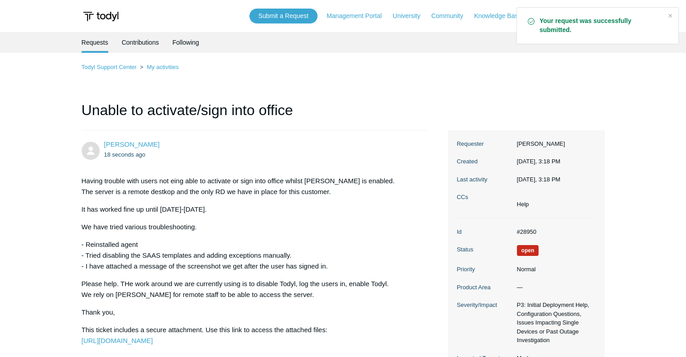
click at [124, 212] on p "It has worked fine up until [DATE]-[DATE]." at bounding box center [250, 209] width 336 height 11
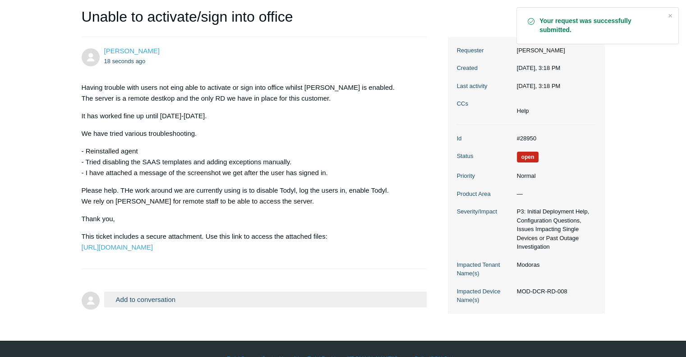
scroll to position [106, 0]
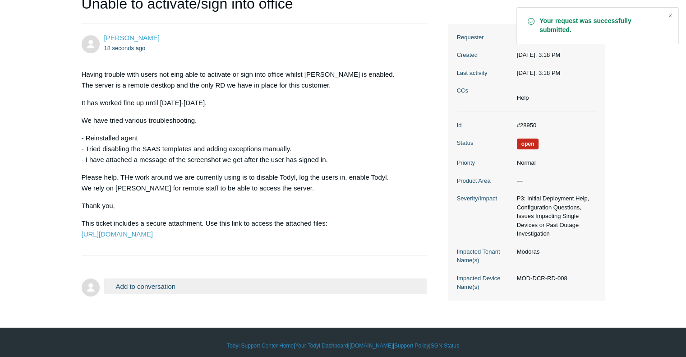
click at [144, 199] on div "Having trouble with users not eing able to activate or sign into office whilst …" at bounding box center [250, 154] width 336 height 170
click at [200, 126] on div "Having trouble with users not eing able to activate or sign into office whilst …" at bounding box center [250, 154] width 336 height 170
click at [216, 120] on p "We have tried various troubleshooting." at bounding box center [250, 120] width 336 height 11
click at [211, 72] on p "Having trouble with users not eing able to activate or sign into office whilst …" at bounding box center [250, 80] width 336 height 22
click at [46, 110] on main "Requests Contributions Following Todyl Support Center My activities Unable to a…" at bounding box center [343, 113] width 686 height 375
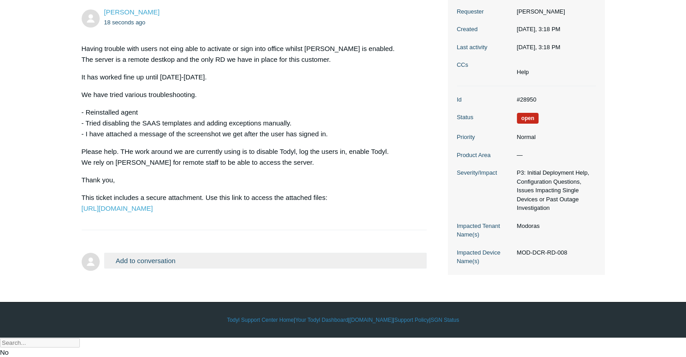
scroll to position [0, 0]
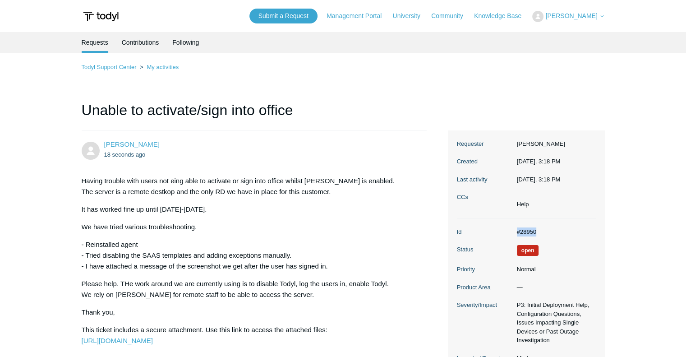
drag, startPoint x: 545, startPoint y: 233, endPoint x: 498, endPoint y: 233, distance: 46.5
click at [498, 233] on dl "Id #28950 Status Open Priority Normal Product Area — Severity/Impact P3: Initia…" at bounding box center [526, 312] width 139 height 189
copy dl "#28950"
click at [553, 227] on dd "#28950" at bounding box center [553, 231] width 83 height 9
